Goal: Task Accomplishment & Management: Manage account settings

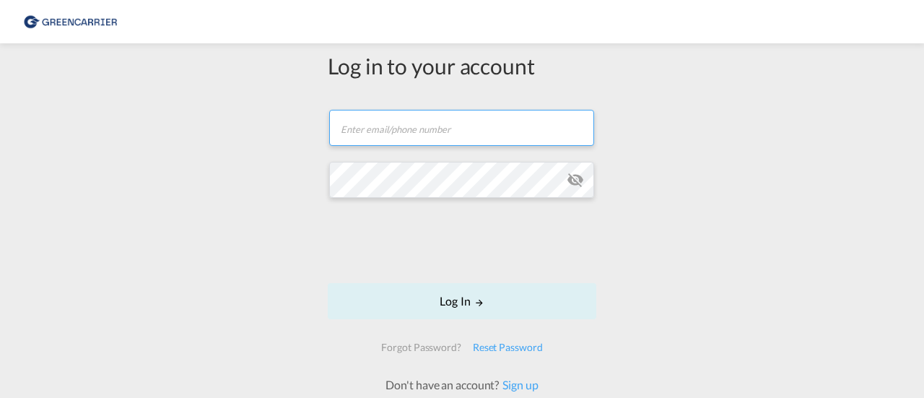
click at [457, 129] on input "text" at bounding box center [461, 128] width 265 height 36
type input "[PERSON_NAME][EMAIL_ADDRESS][PERSON_NAME][DOMAIN_NAME]"
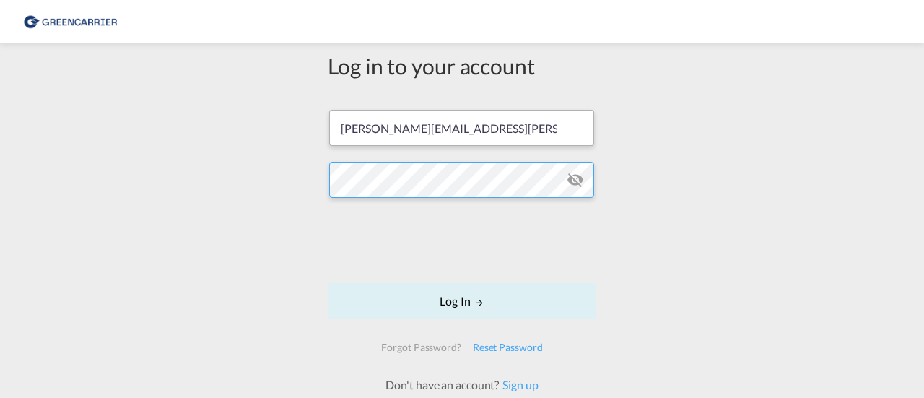
click at [328, 283] on button "Log In" at bounding box center [462, 301] width 269 height 36
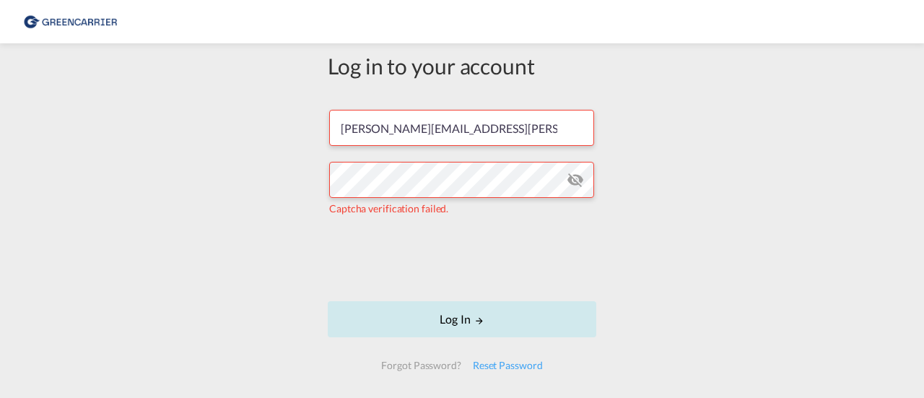
click at [444, 317] on button "Log In" at bounding box center [462, 319] width 269 height 36
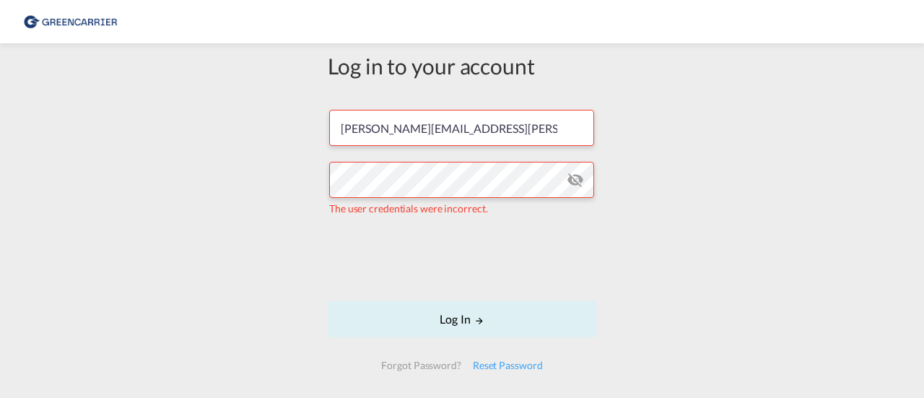
click at [575, 175] on md-icon "icon-eye-off" at bounding box center [575, 179] width 17 height 17
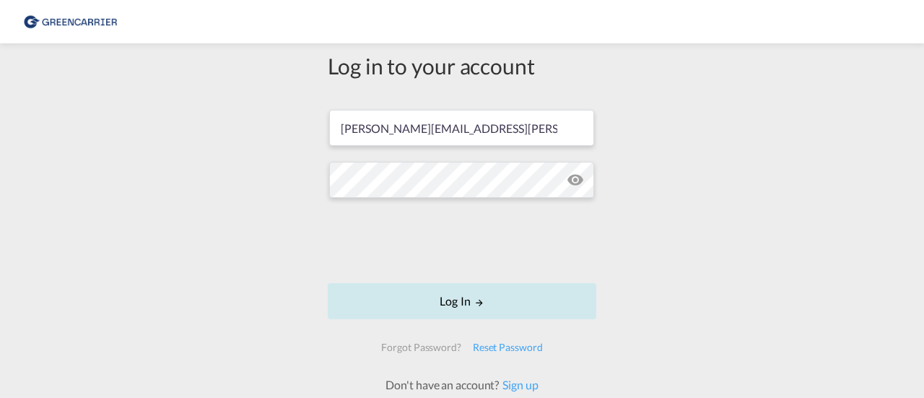
click at [452, 311] on button "Log In" at bounding box center [462, 301] width 269 height 36
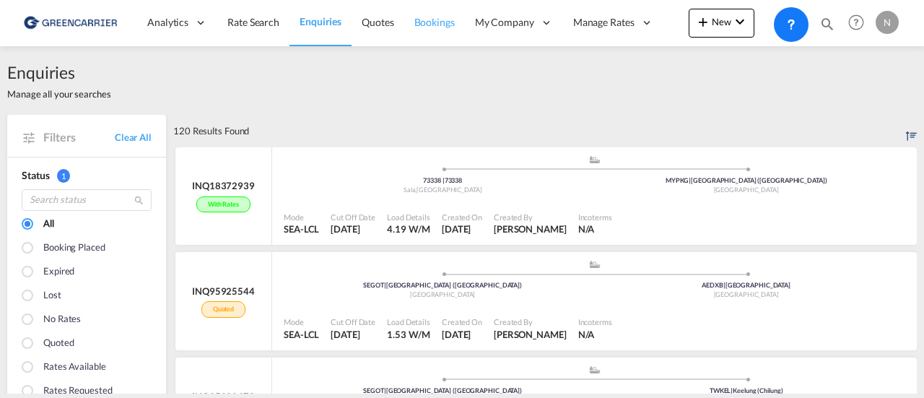
click at [425, 21] on span "Bookings" at bounding box center [434, 22] width 40 height 12
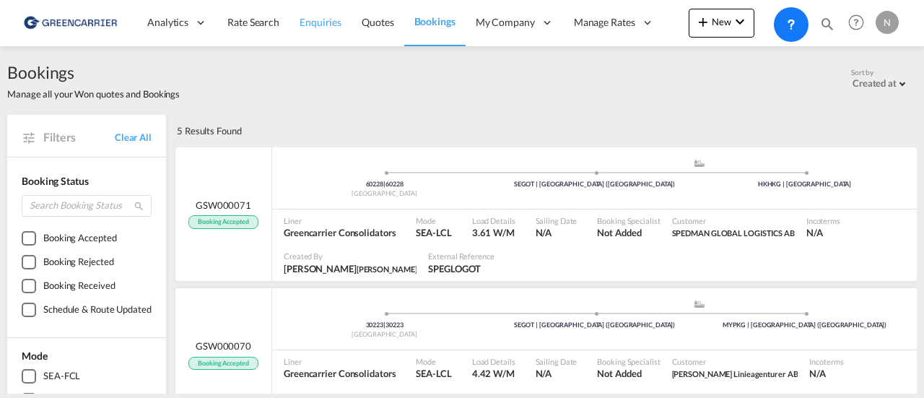
click at [325, 22] on span "Enquiries" at bounding box center [321, 22] width 42 height 12
